Goal: Task Accomplishment & Management: Use online tool/utility

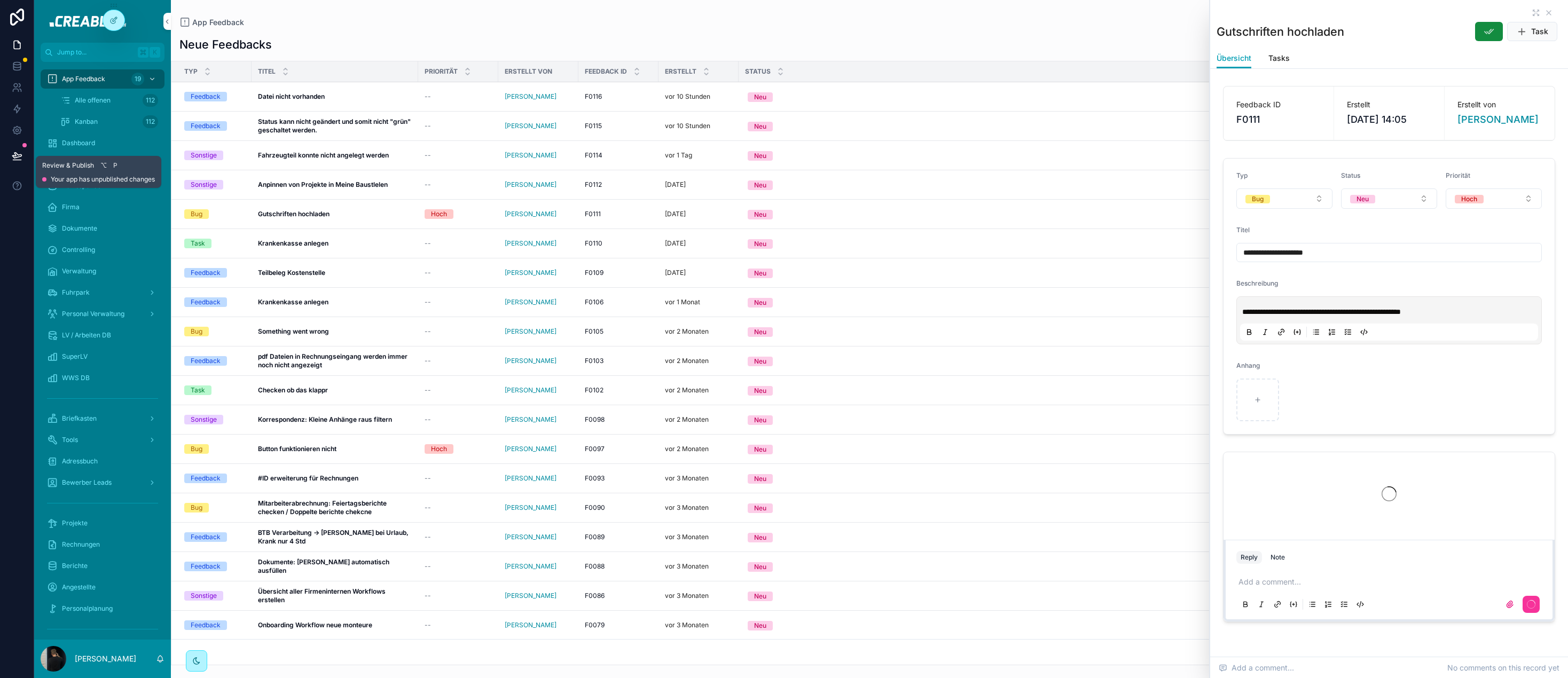
click at [14, 156] on icon at bounding box center [17, 155] width 9 height 6
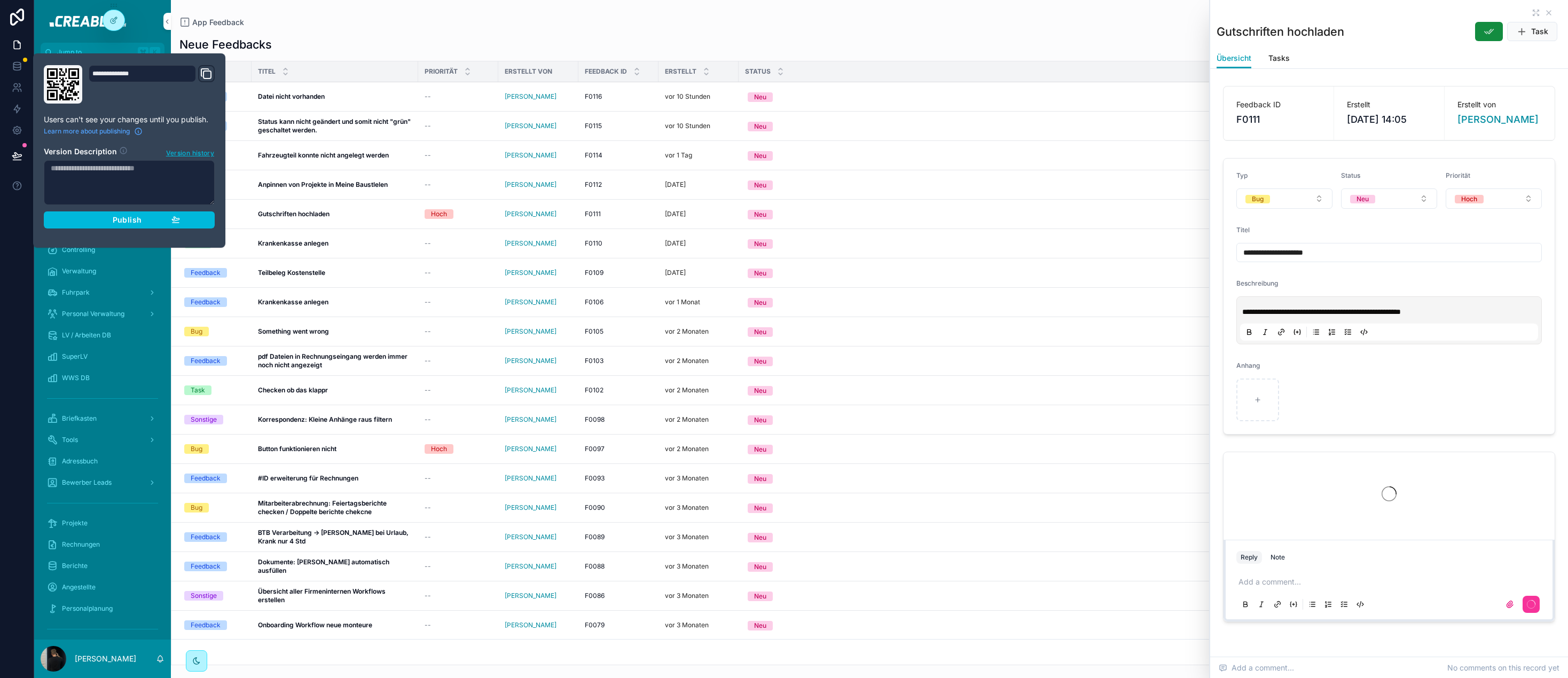
click at [159, 222] on div "Publish" at bounding box center [130, 220] width 102 height 9
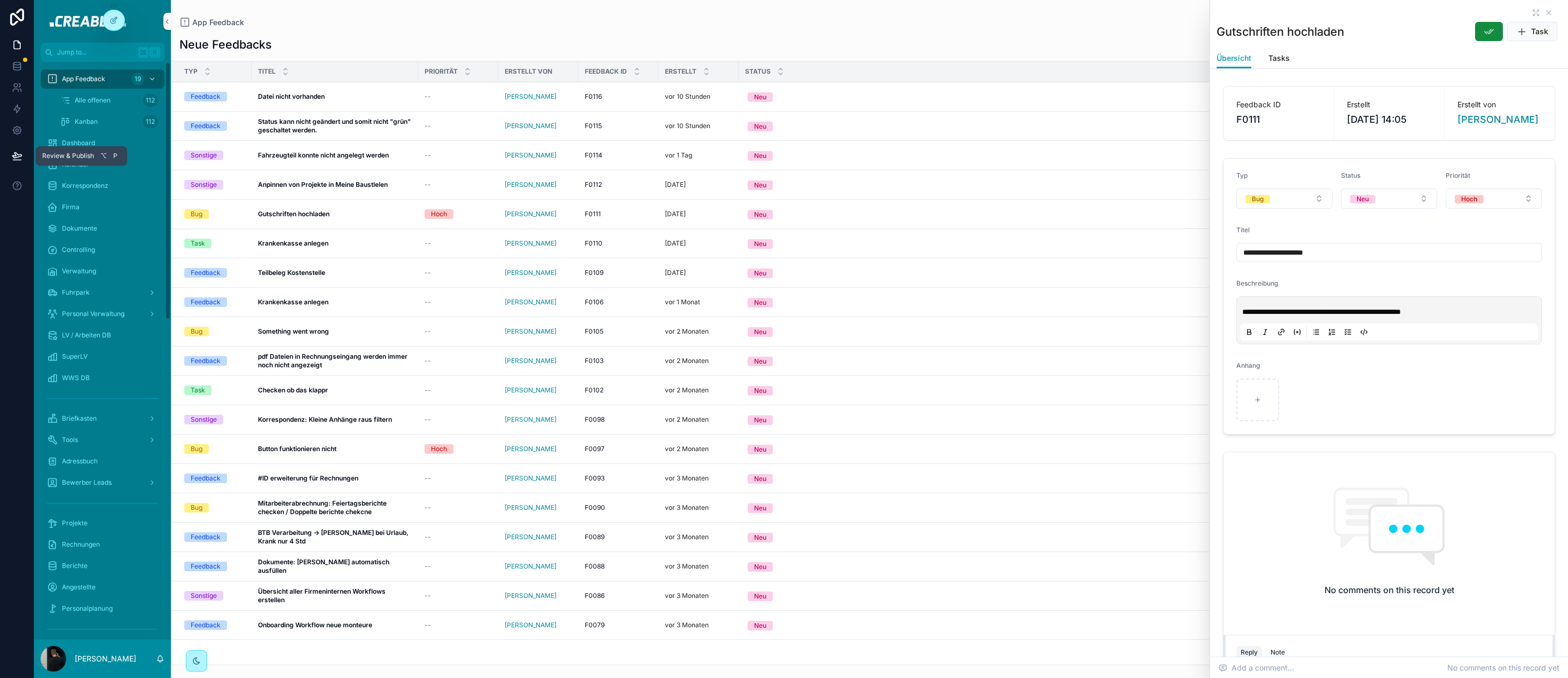
click at [16, 158] on icon at bounding box center [17, 155] width 9 height 6
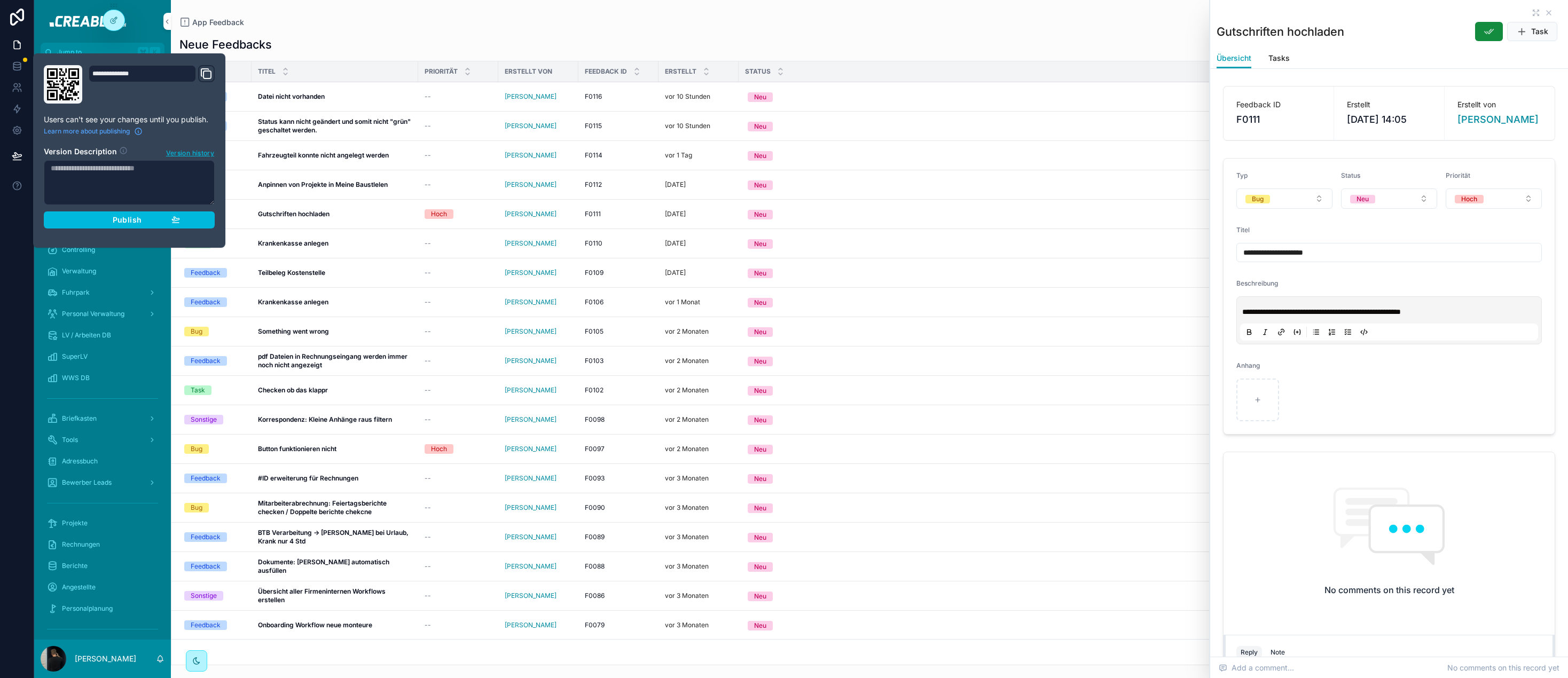
click at [167, 223] on div "Publish" at bounding box center [130, 220] width 102 height 9
